Goal: Transaction & Acquisition: Obtain resource

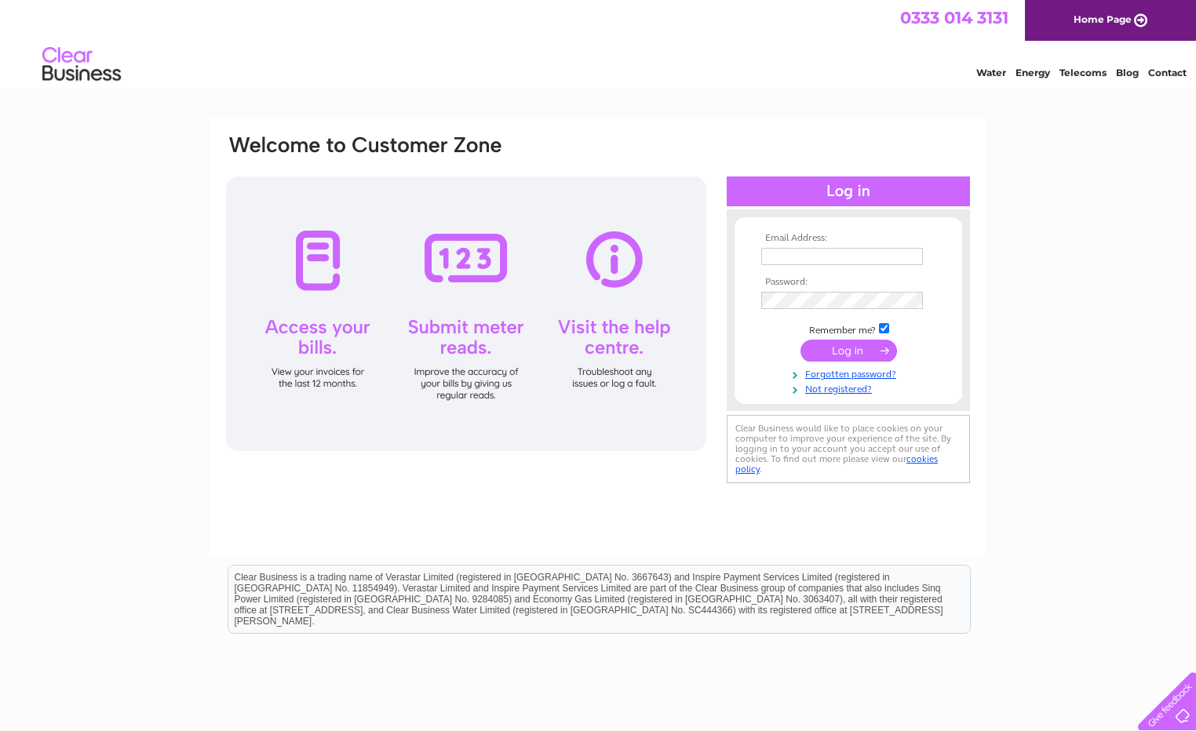
type input "[PERSON_NAME][EMAIL_ADDRESS][DOMAIN_NAME]"
click at [845, 355] on input "submit" at bounding box center [848, 351] width 96 height 22
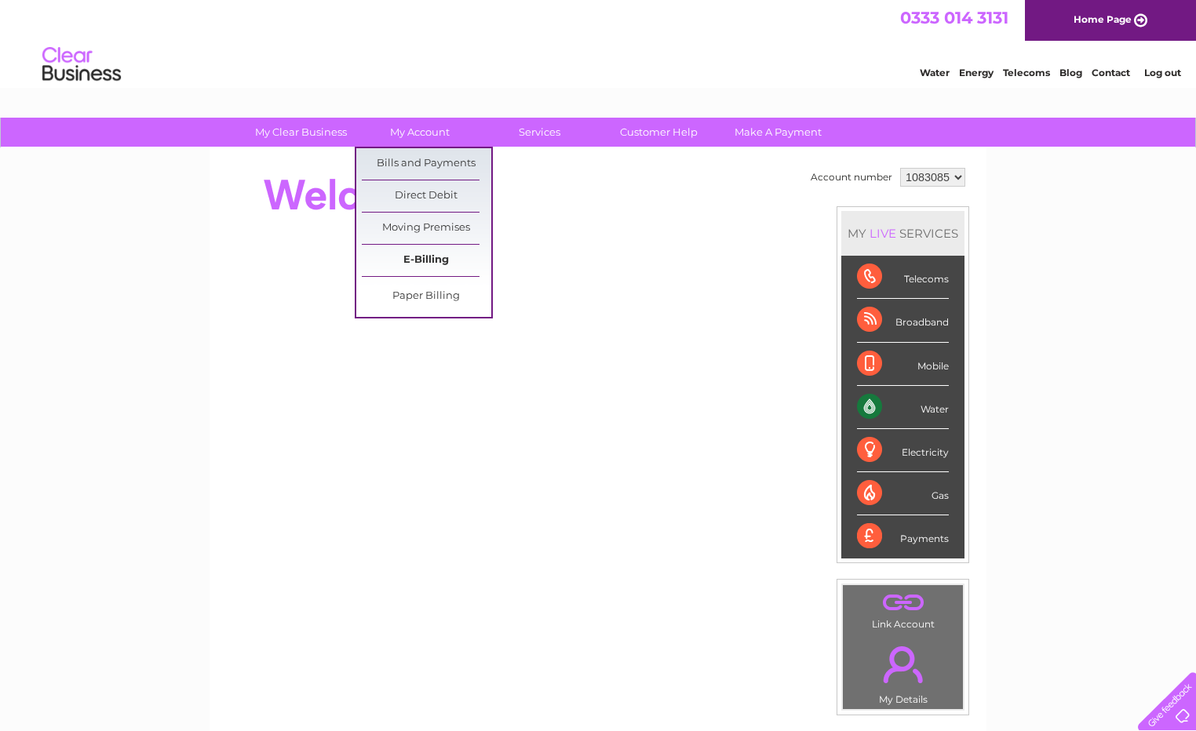
click at [439, 259] on link "E-Billing" at bounding box center [426, 260] width 129 height 31
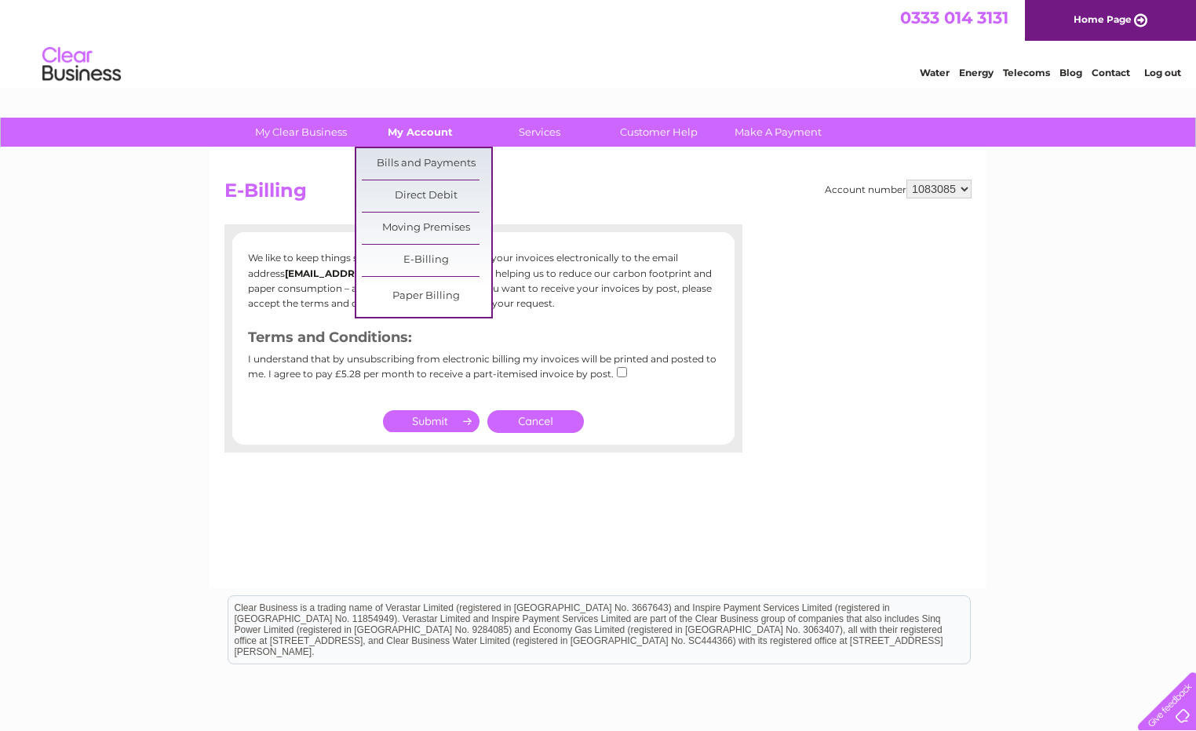
click at [399, 124] on link "My Account" at bounding box center [419, 132] width 129 height 29
click at [399, 161] on link "Bills and Payments" at bounding box center [426, 163] width 129 height 31
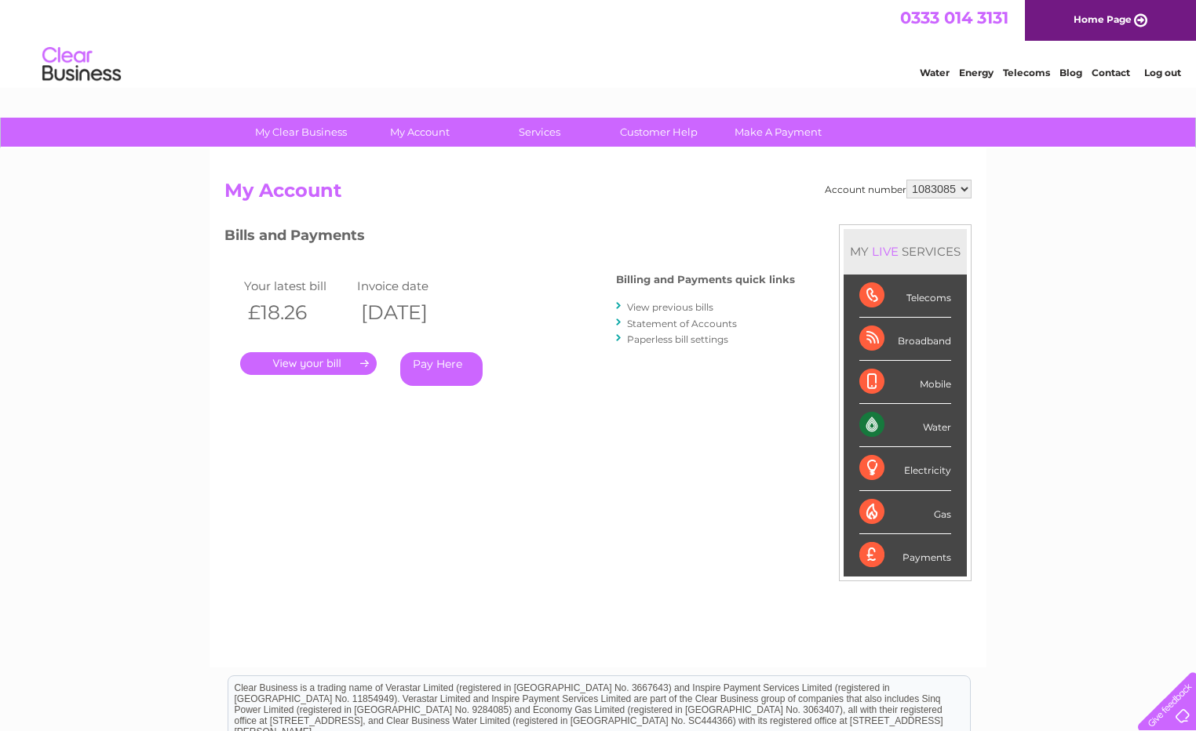
click at [335, 366] on link "." at bounding box center [308, 363] width 136 height 23
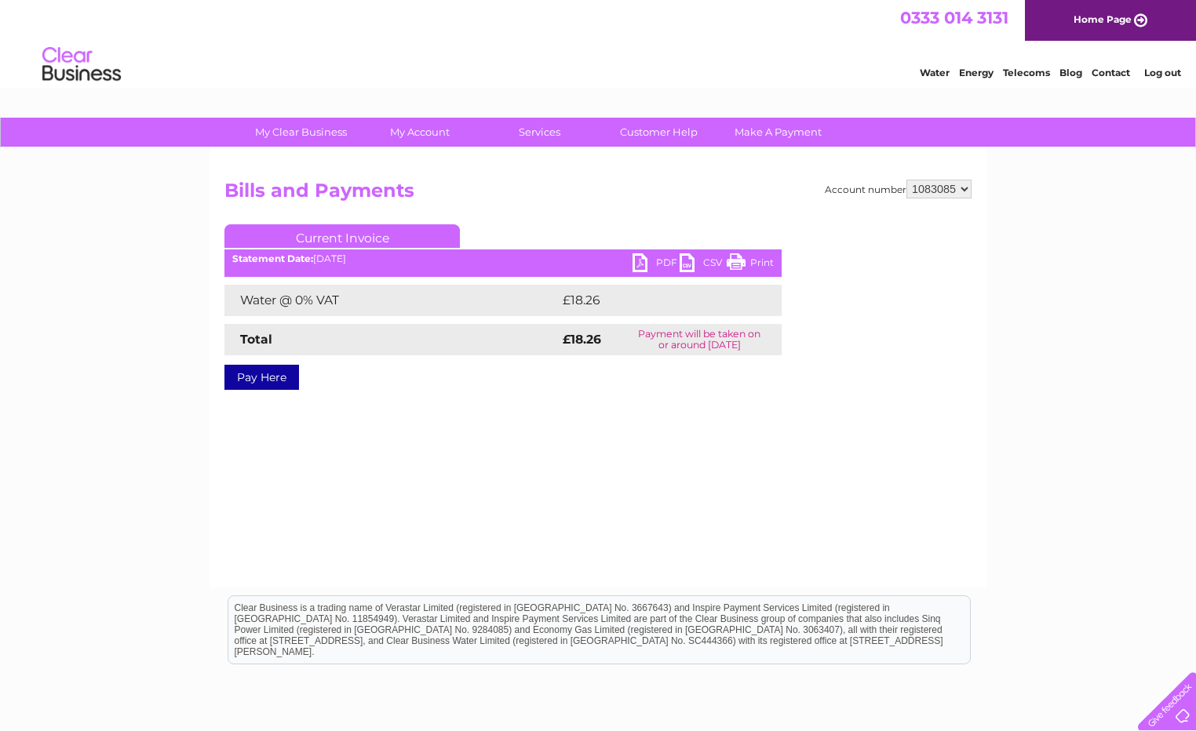
click at [636, 259] on link "PDF" at bounding box center [655, 264] width 47 height 23
